Goal: Find specific page/section: Find specific page/section

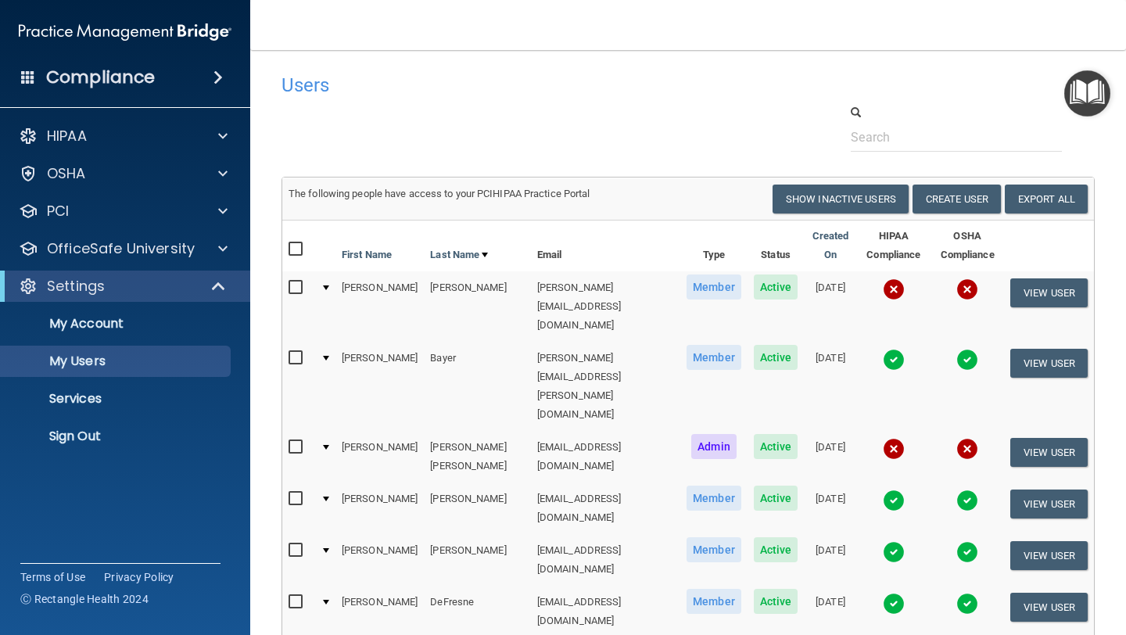
select select "20"
click at [80, 363] on p "My Users" at bounding box center [116, 361] width 213 height 16
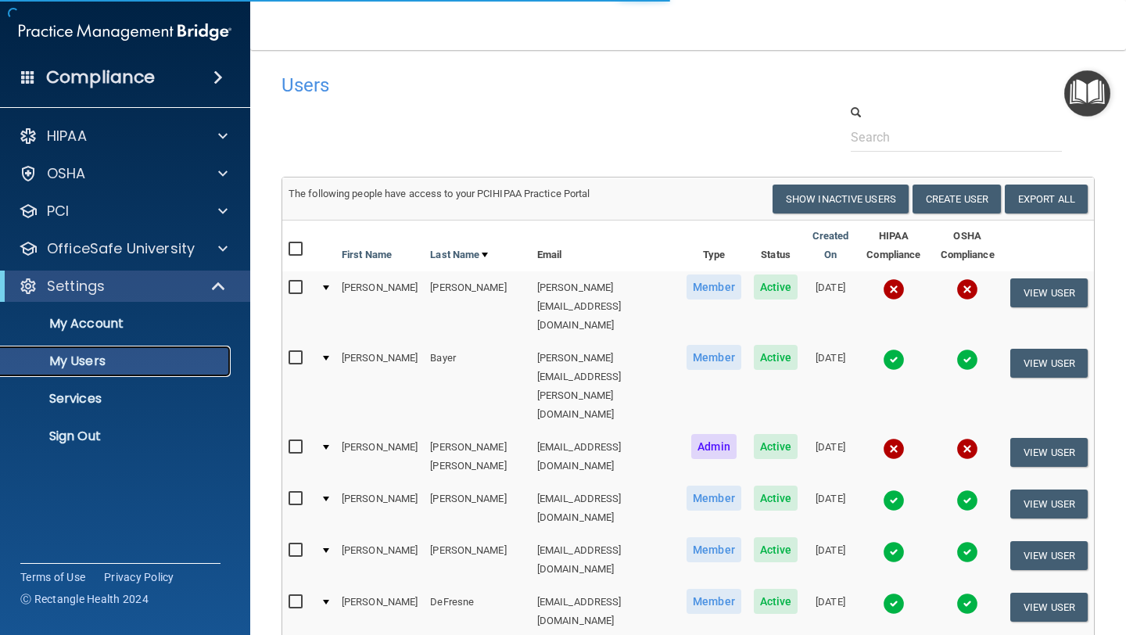
select select "20"
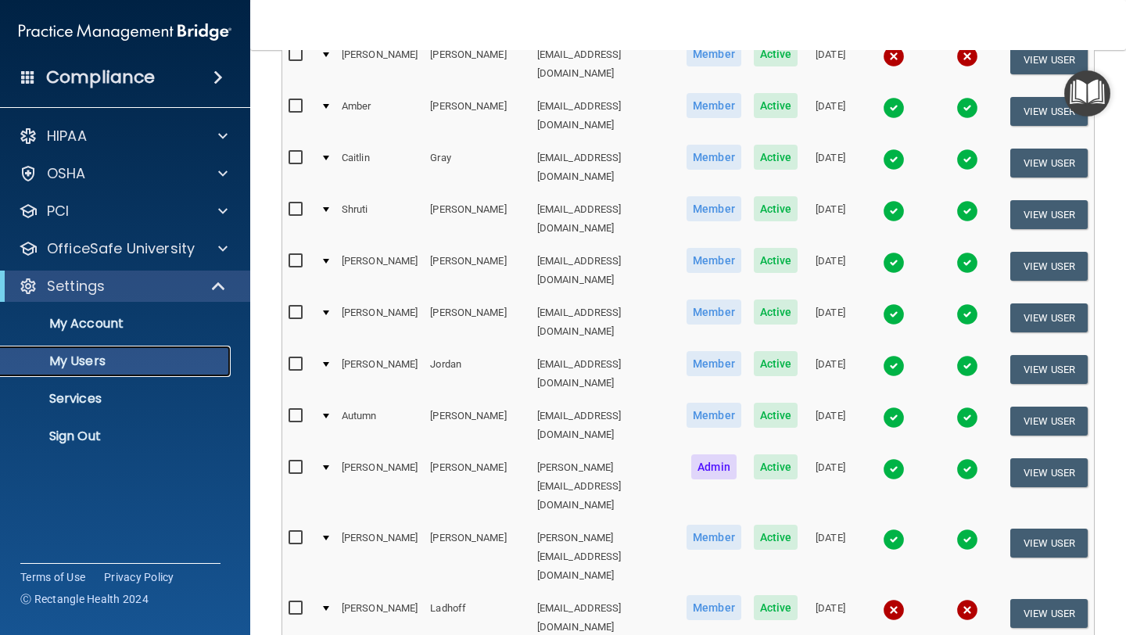
scroll to position [676, 0]
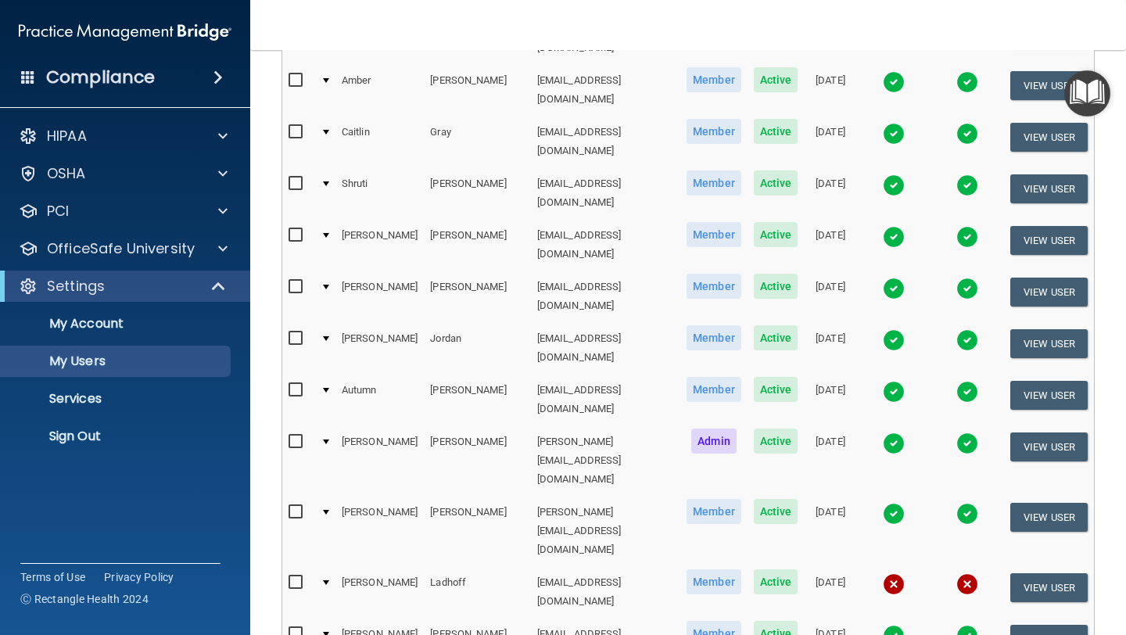
select select "20"
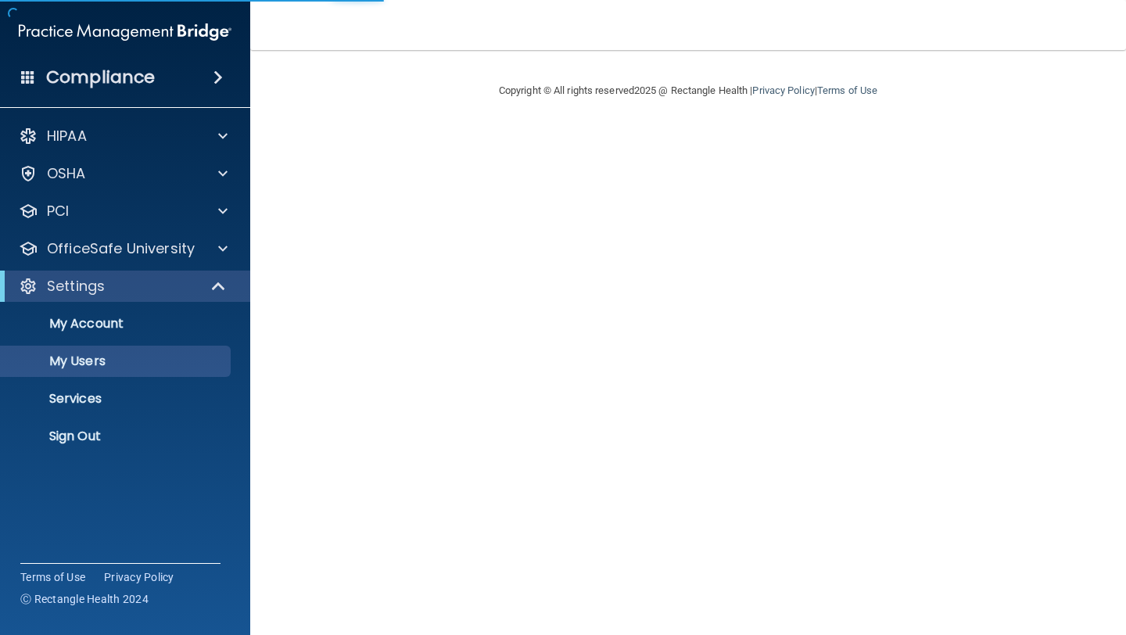
select select "20"
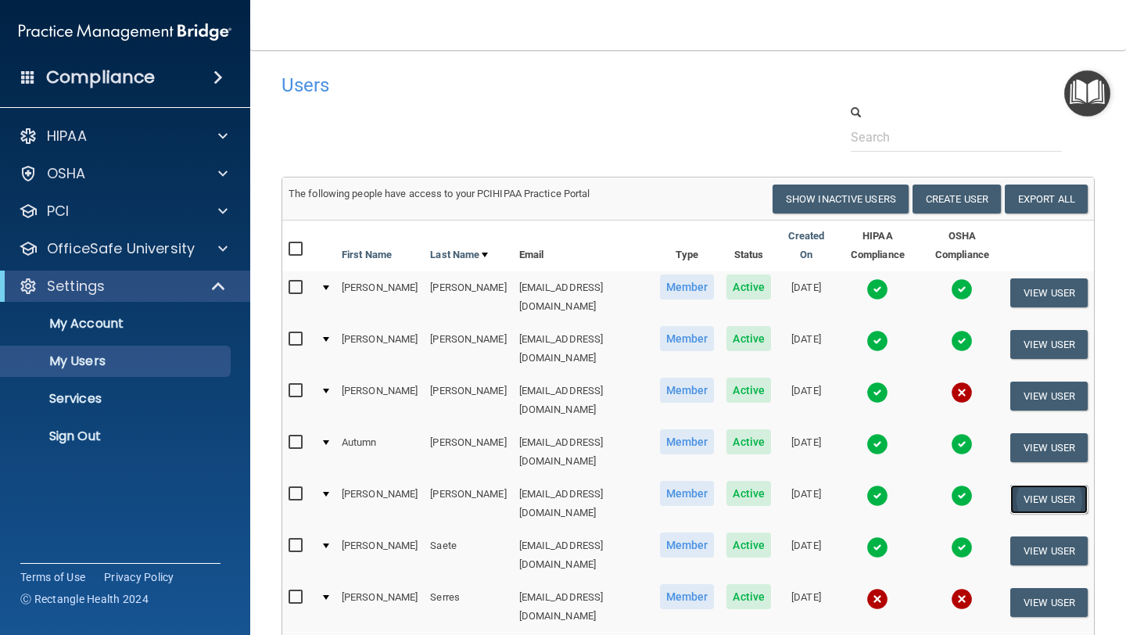
click at [1036, 485] on button "View User" at bounding box center [1048, 499] width 77 height 29
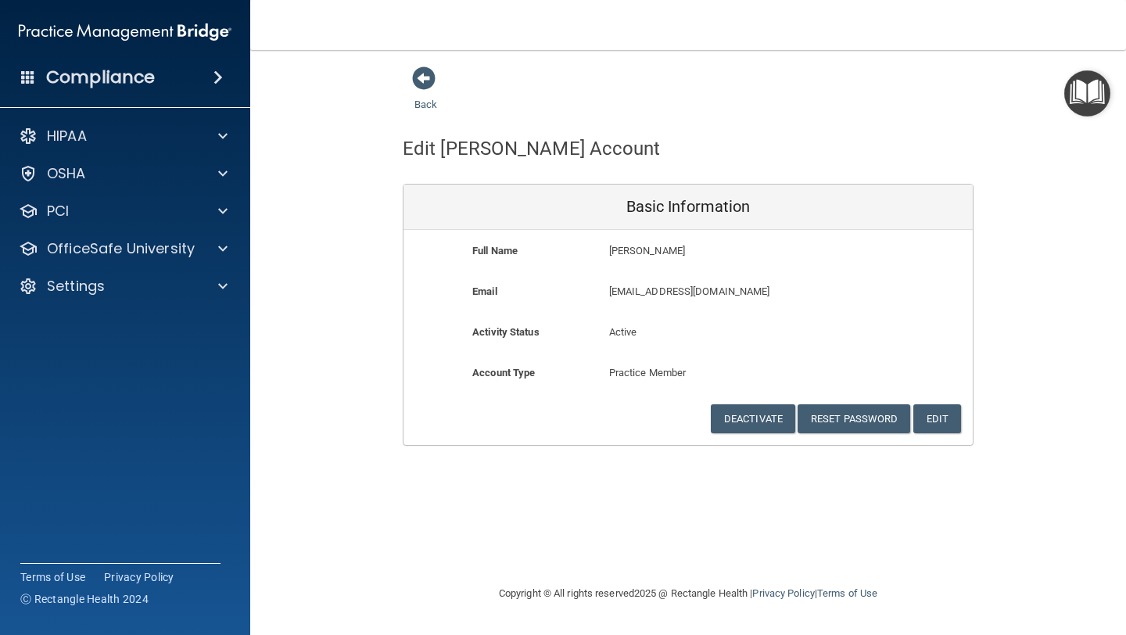
click at [422, 93] on div "Back" at bounding box center [450, 90] width 95 height 48
click at [422, 104] on link "Back" at bounding box center [425, 95] width 23 height 30
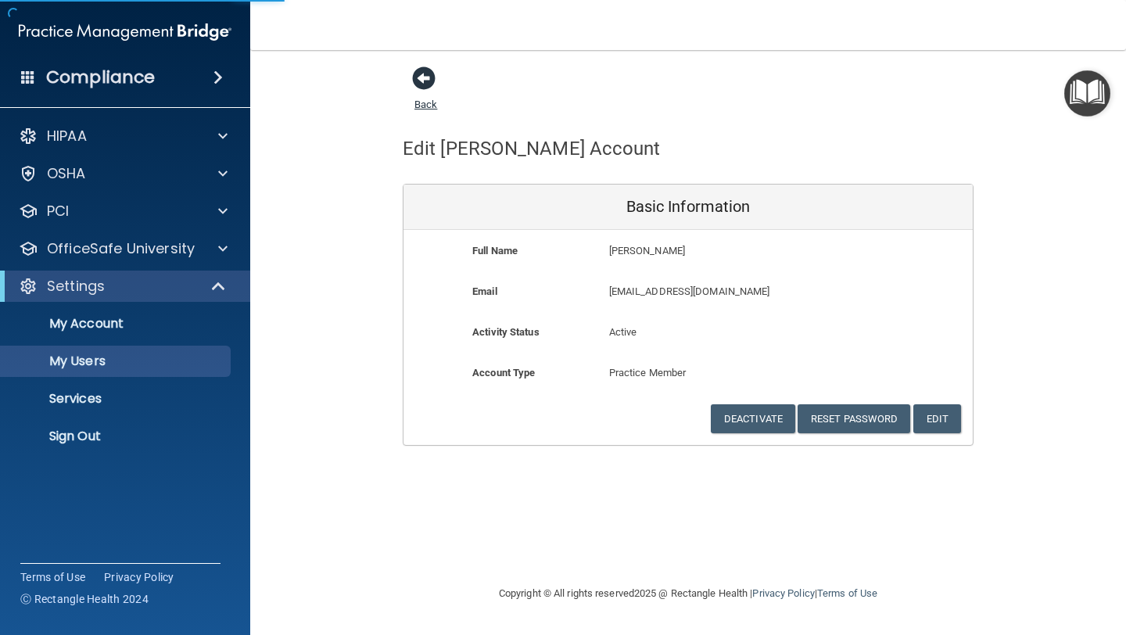
select select "20"
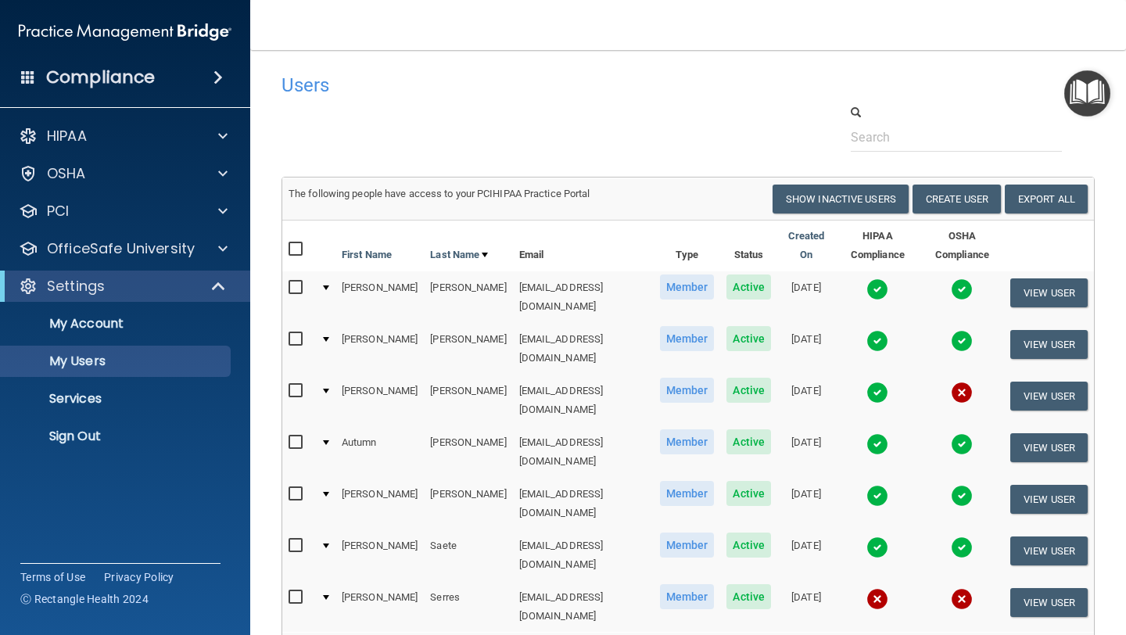
click at [884, 485] on img at bounding box center [877, 496] width 22 height 22
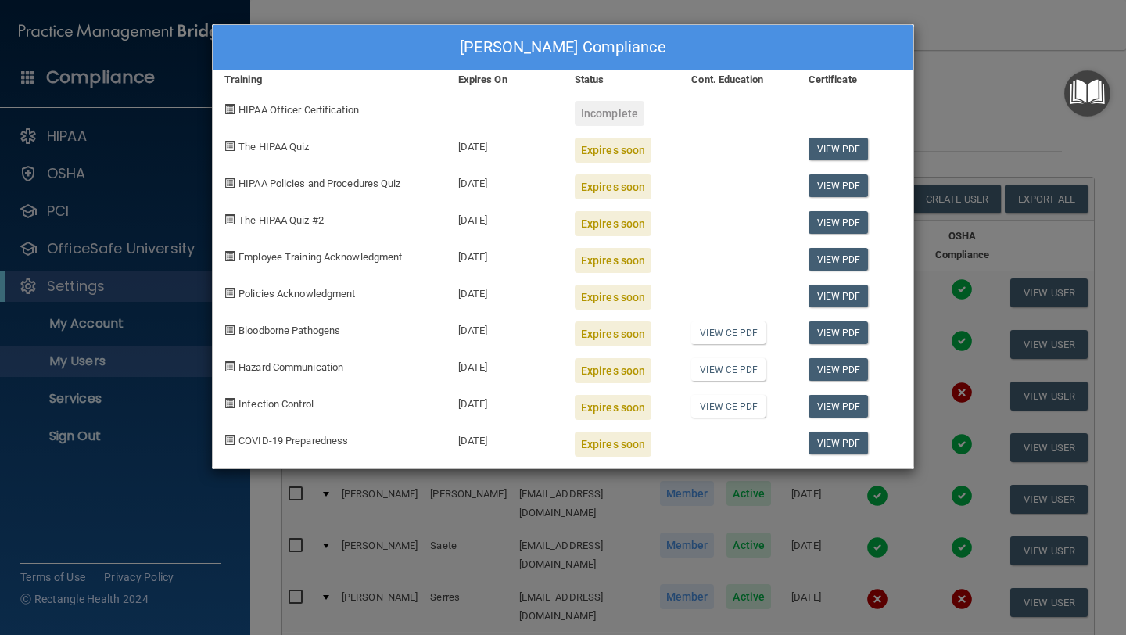
click at [953, 20] on div "Jagannathan Ramakrishnan's Compliance Training Expires On Status Cont. Educatio…" at bounding box center [563, 317] width 1126 height 635
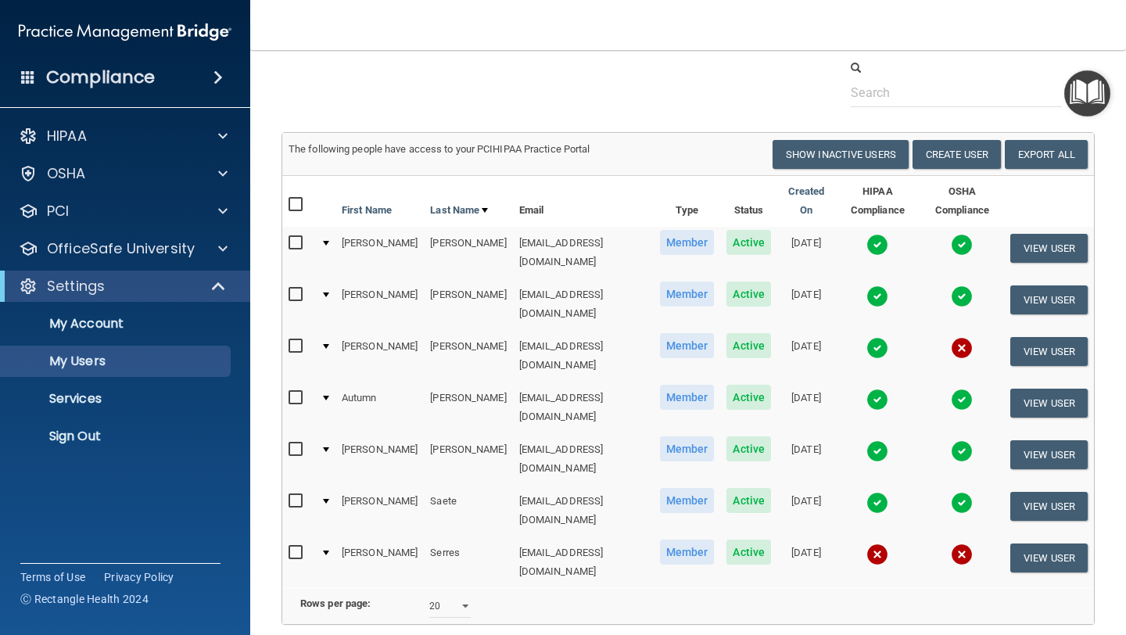
scroll to position [48, 0]
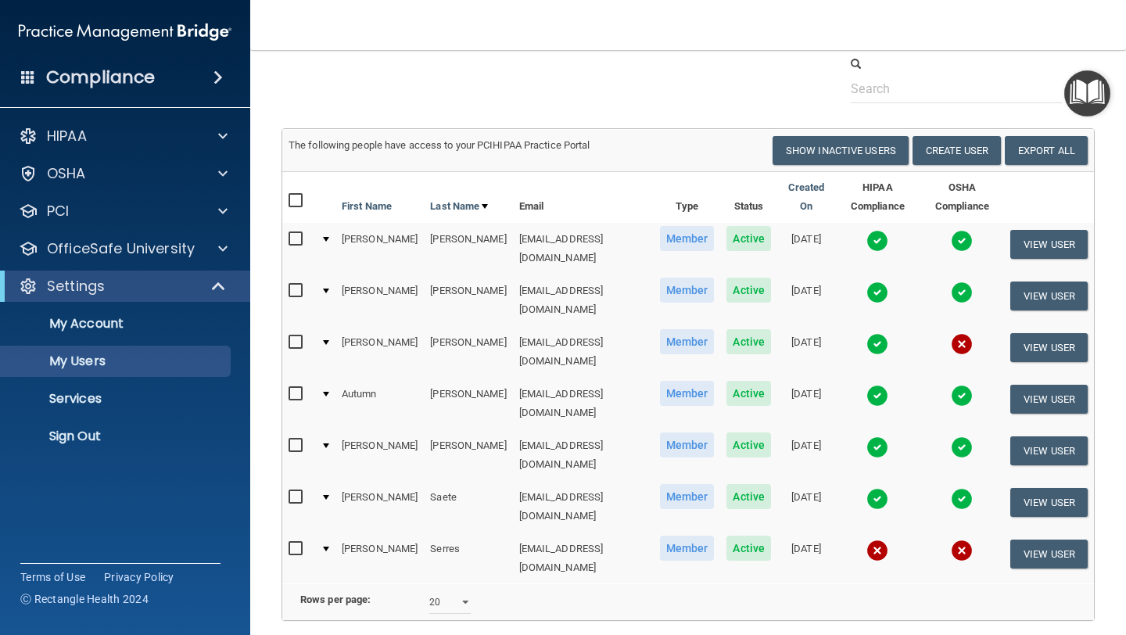
click at [958, 436] on img at bounding box center [961, 447] width 22 height 22
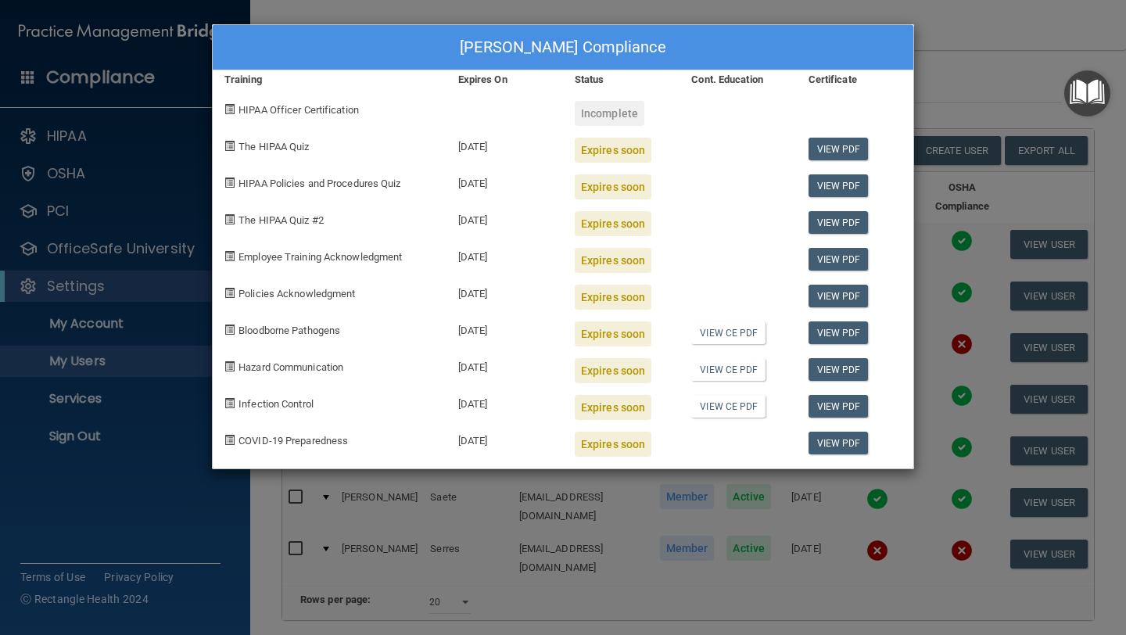
click at [952, 31] on div "Jagannathan Ramakrishnan's Compliance Training Expires On Status Cont. Educatio…" at bounding box center [563, 317] width 1126 height 635
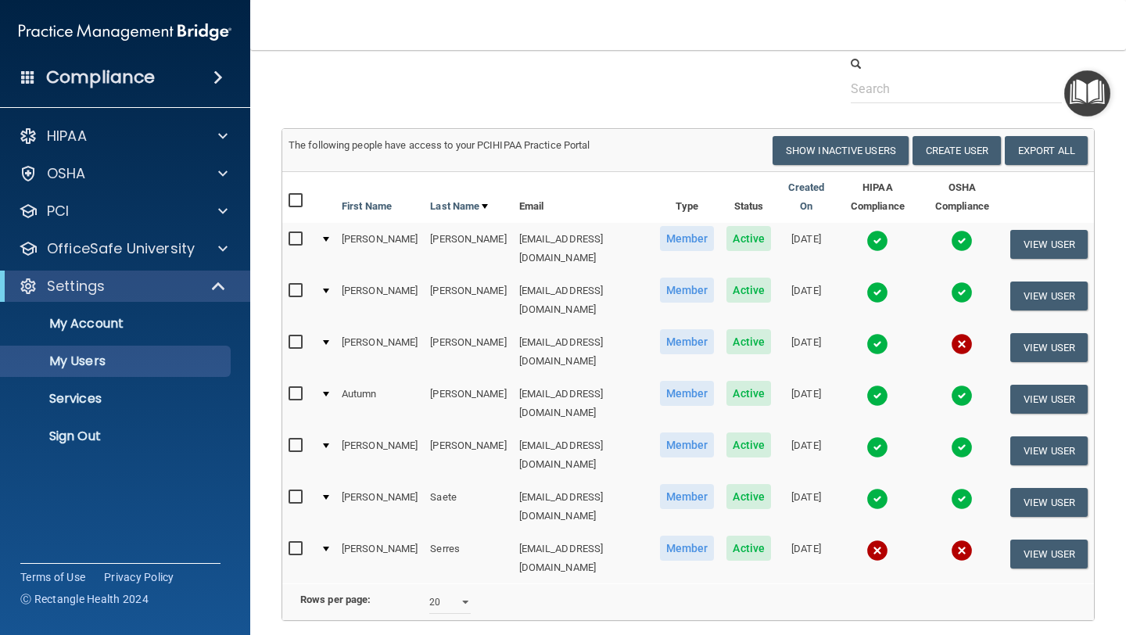
click at [882, 436] on img at bounding box center [877, 447] width 22 height 22
